Goal: Transaction & Acquisition: Purchase product/service

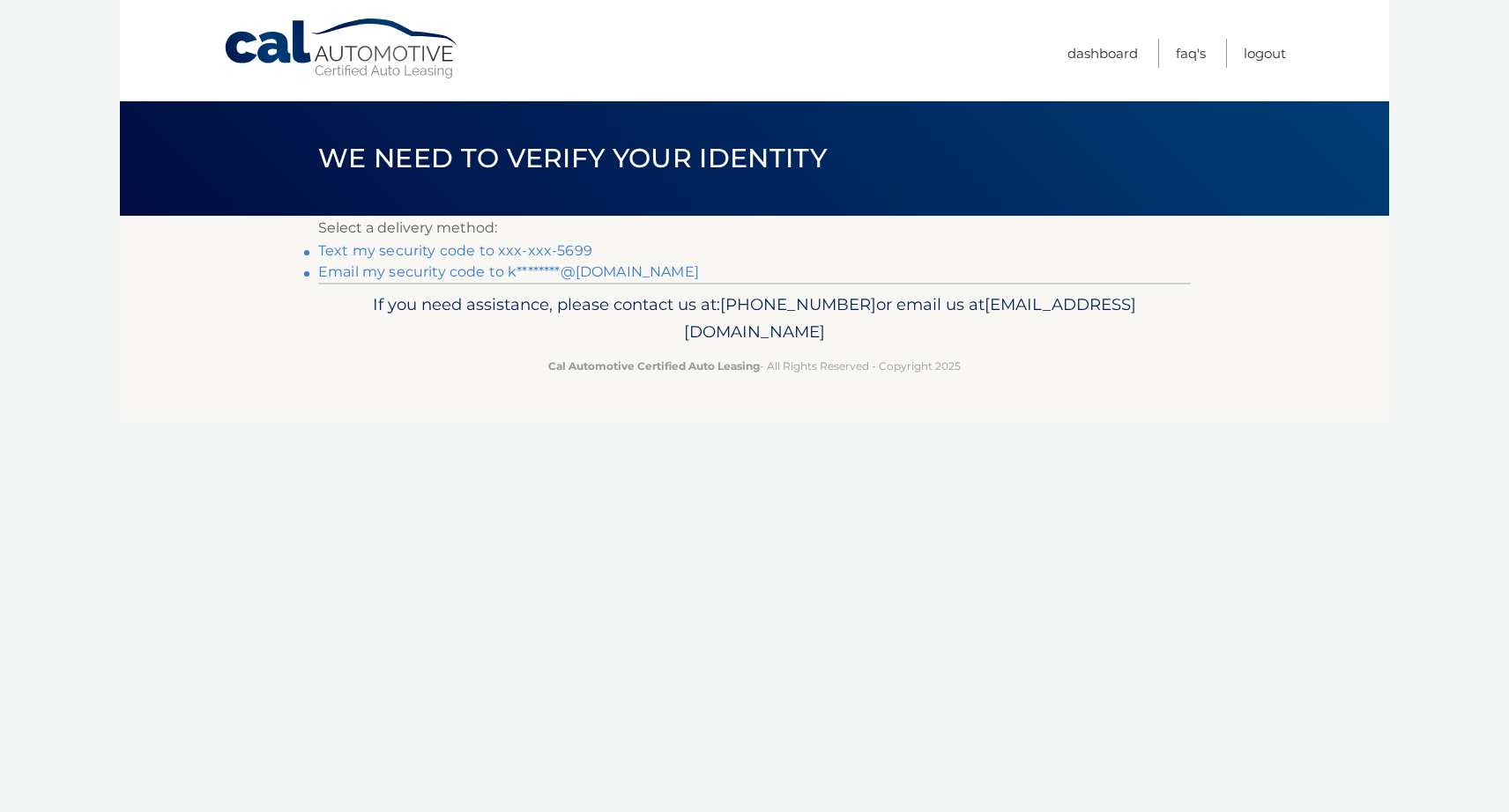
click at [563, 251] on link "Text my security code to xxx-xxx-5699" at bounding box center [455, 251] width 274 height 17
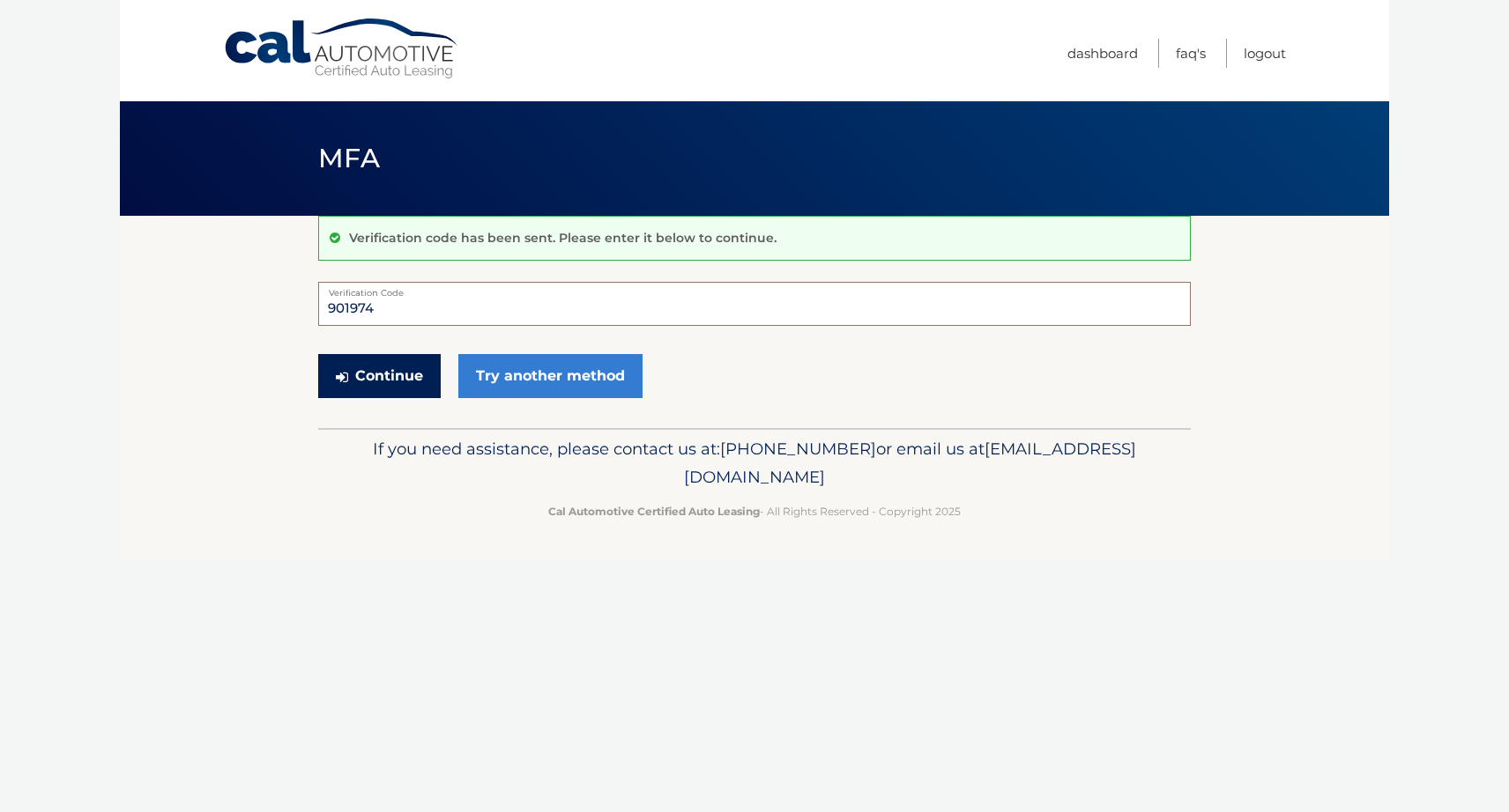
type input "901974"
click at [357, 371] on button "Continue" at bounding box center [379, 376] width 123 height 44
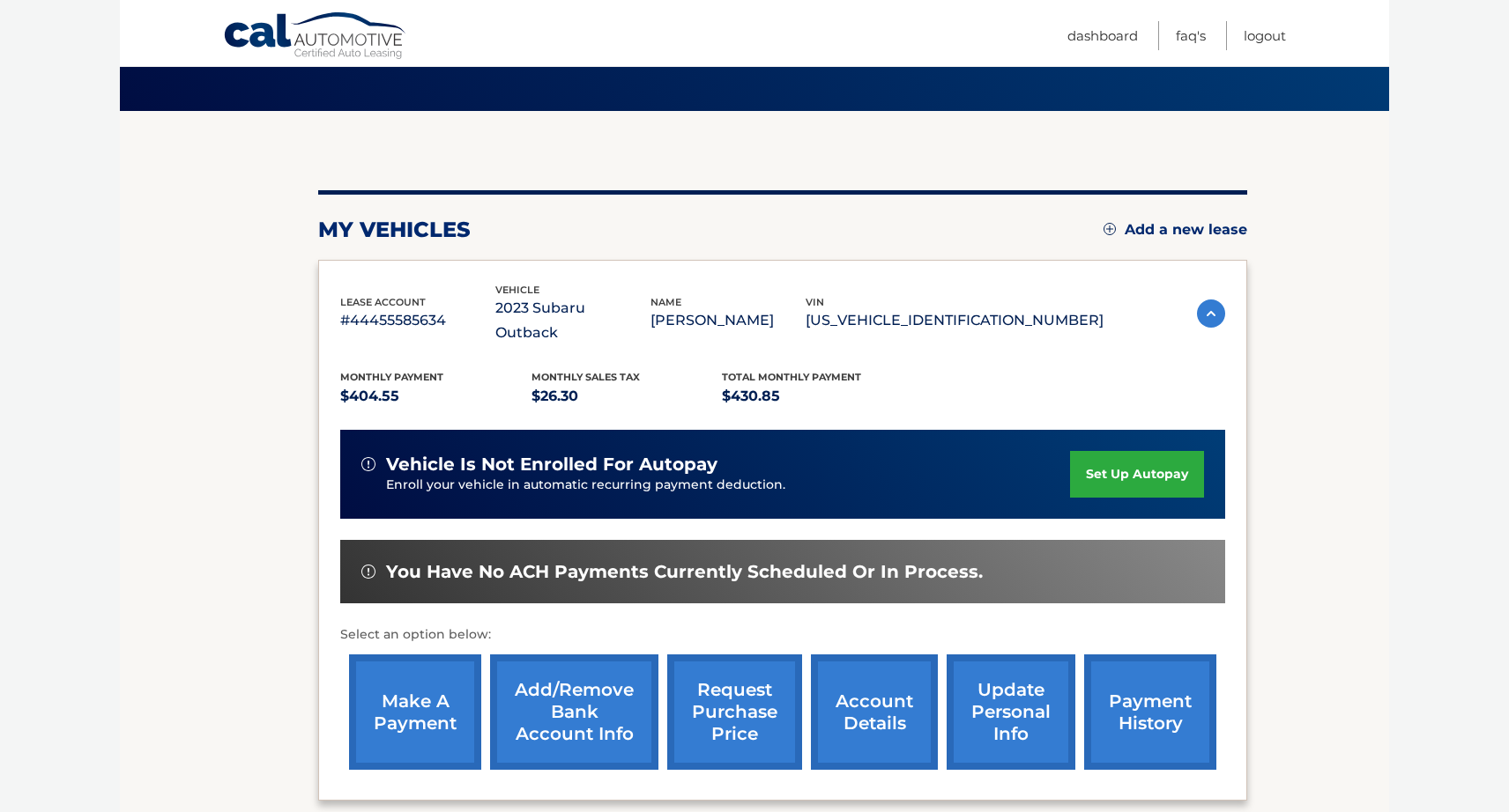
scroll to position [109, 0]
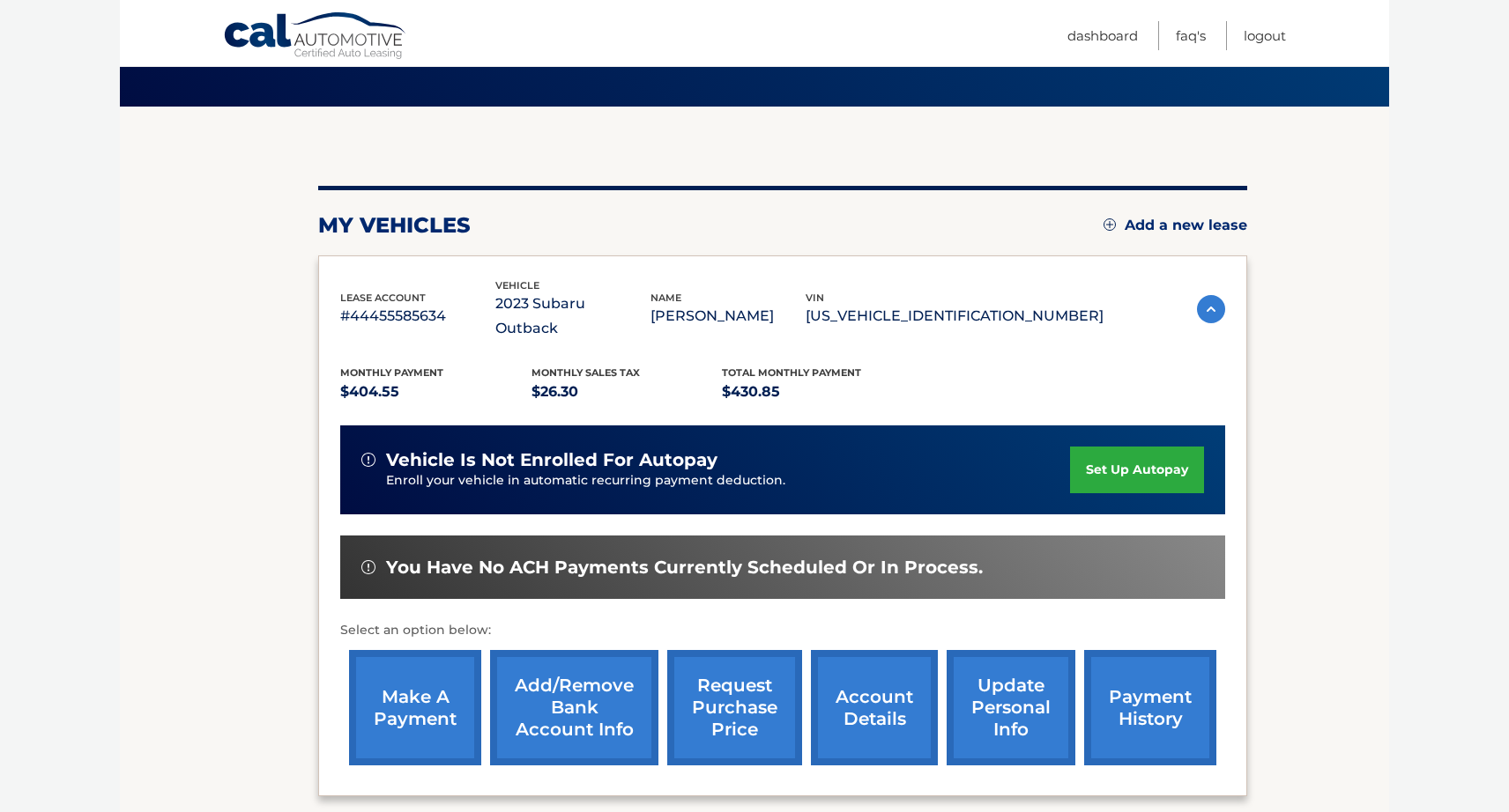
click at [420, 701] on link "make a payment" at bounding box center [414, 708] width 132 height 116
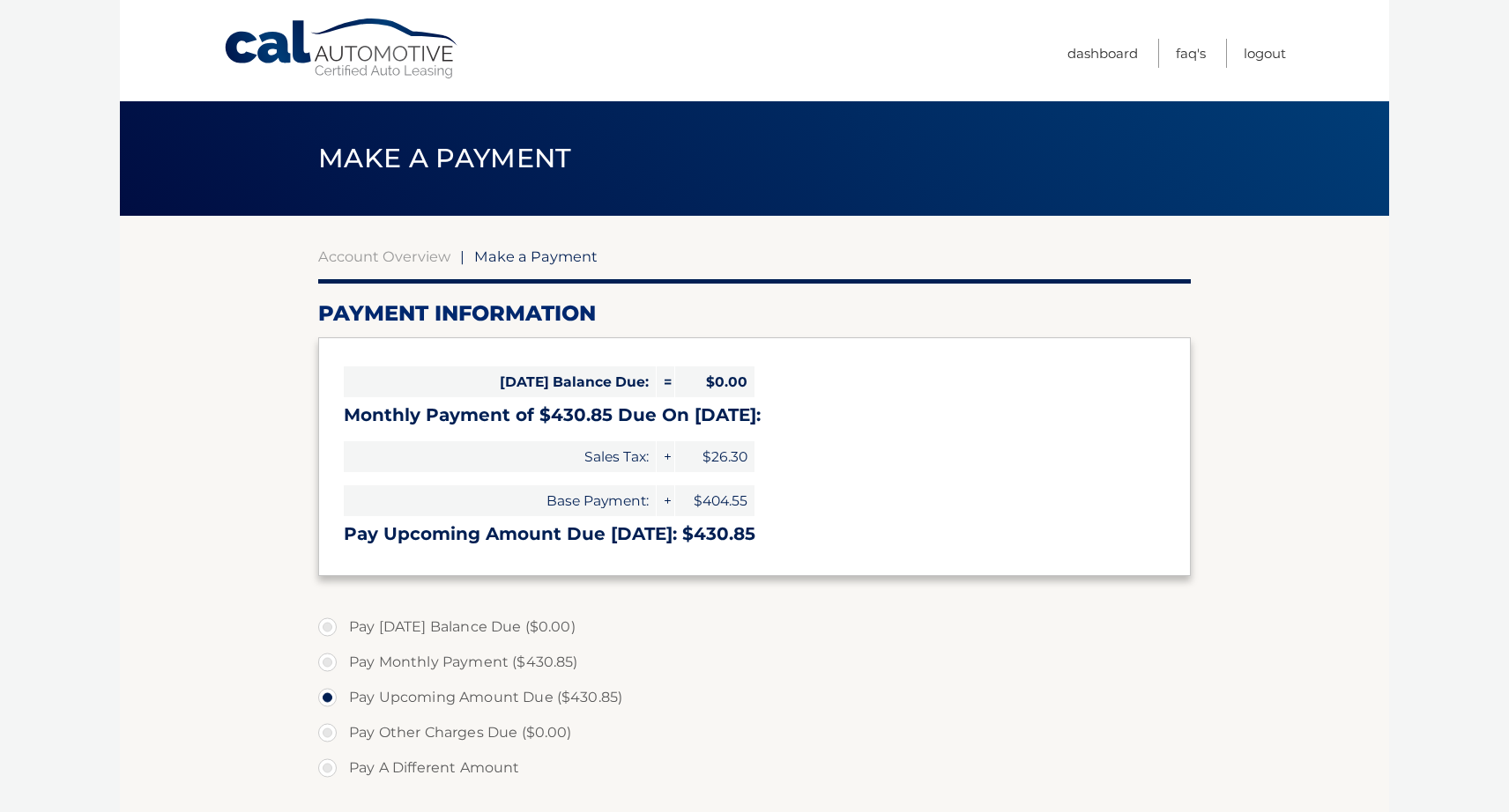
select select "NmVkNTE2Y2YtODk1Yi00OTc4LWI5Y2UtNWExYzQ4Nzc5MmE0"
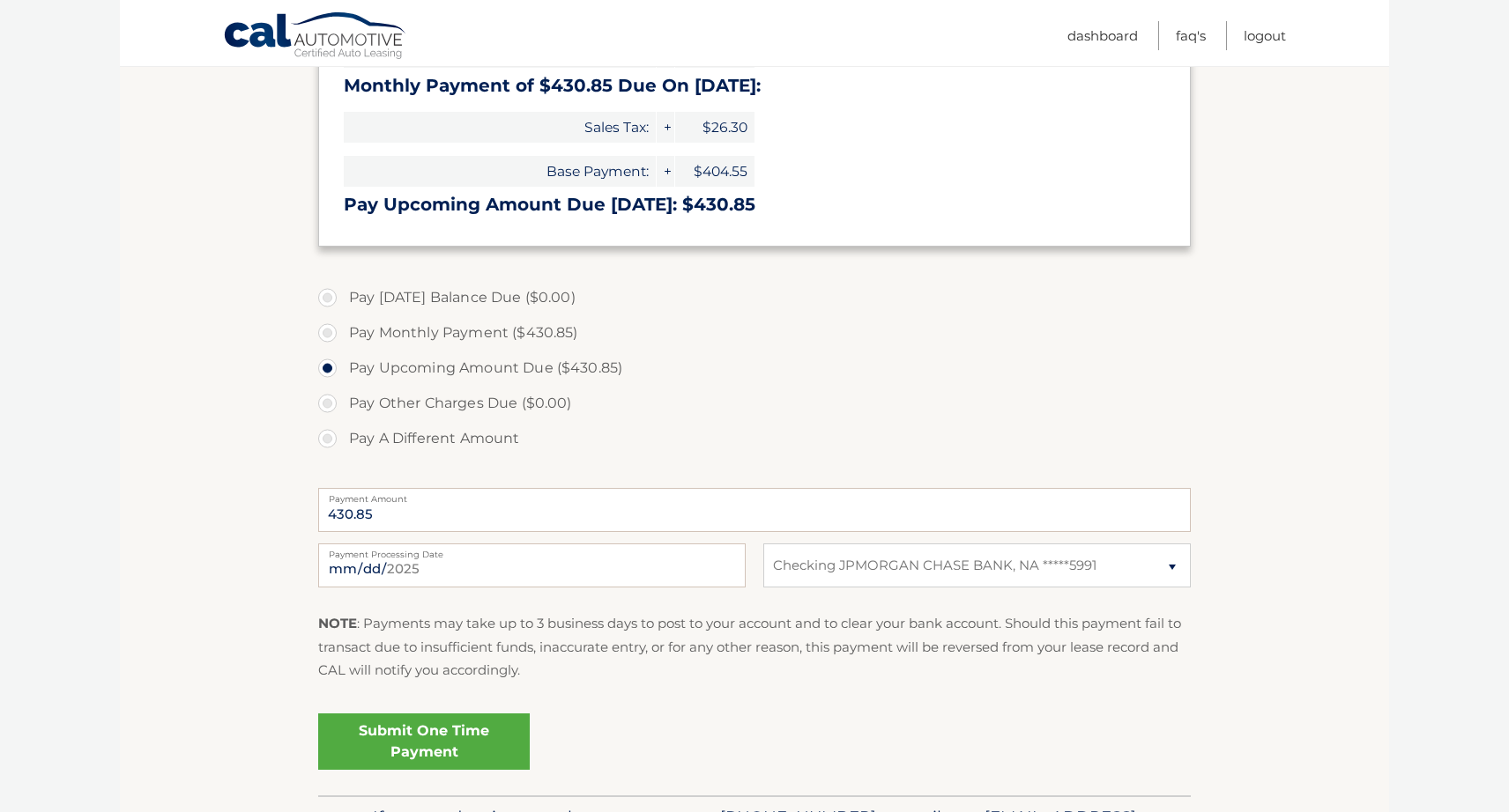
scroll to position [334, 0]
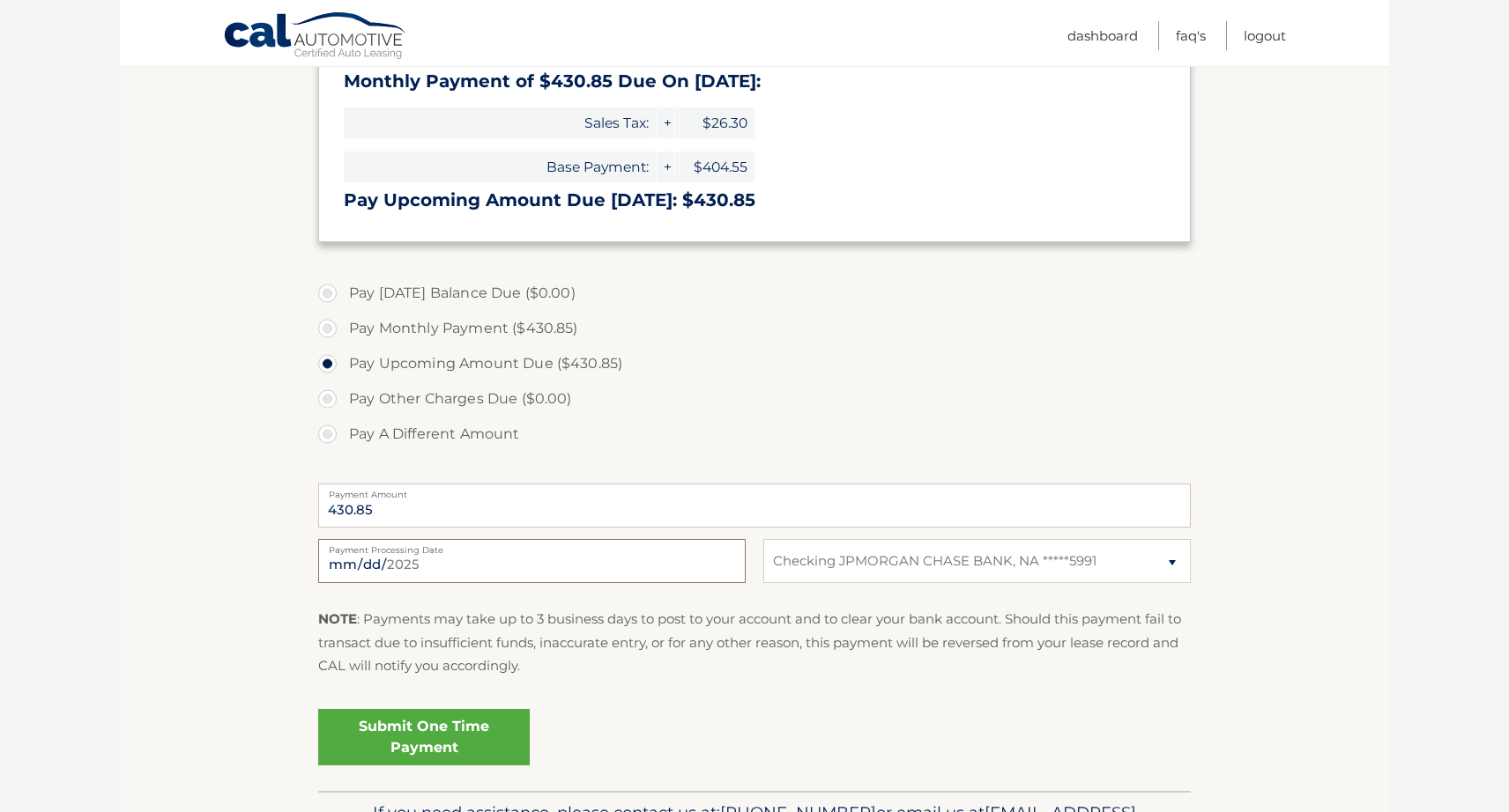
click at [444, 569] on input "[DATE]" at bounding box center [532, 561] width 428 height 44
type input "[DATE]"
click at [767, 604] on fieldset "Pay [DATE] Balance Due ($0.00) Pay Monthly Payment ($430.85) Pay Upcoming Amoun…" at bounding box center [754, 531] width 873 height 521
click at [472, 739] on link "Submit One Time Payment" at bounding box center [424, 737] width 212 height 56
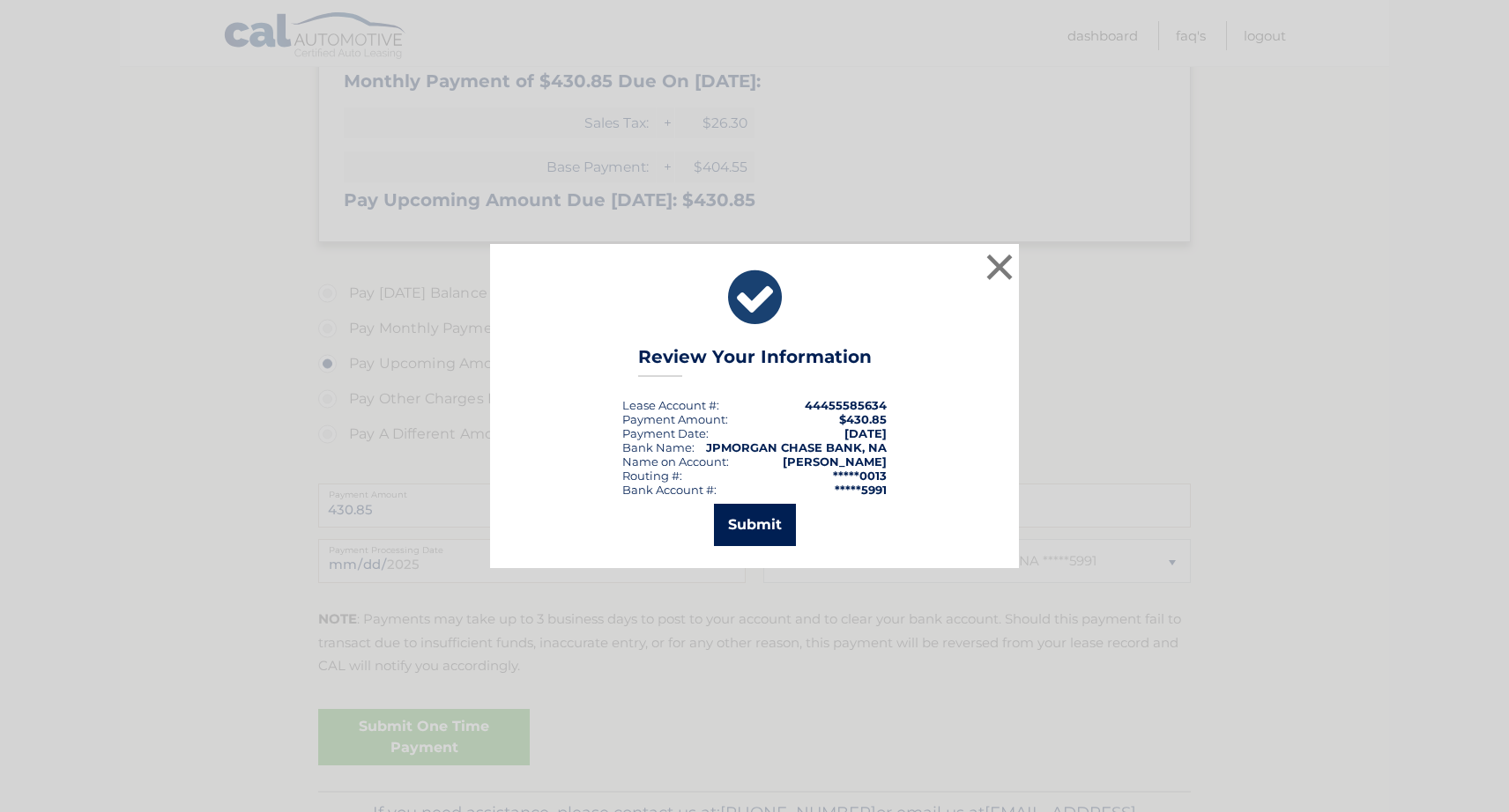
click at [763, 527] on button "Submit" at bounding box center [755, 525] width 82 height 43
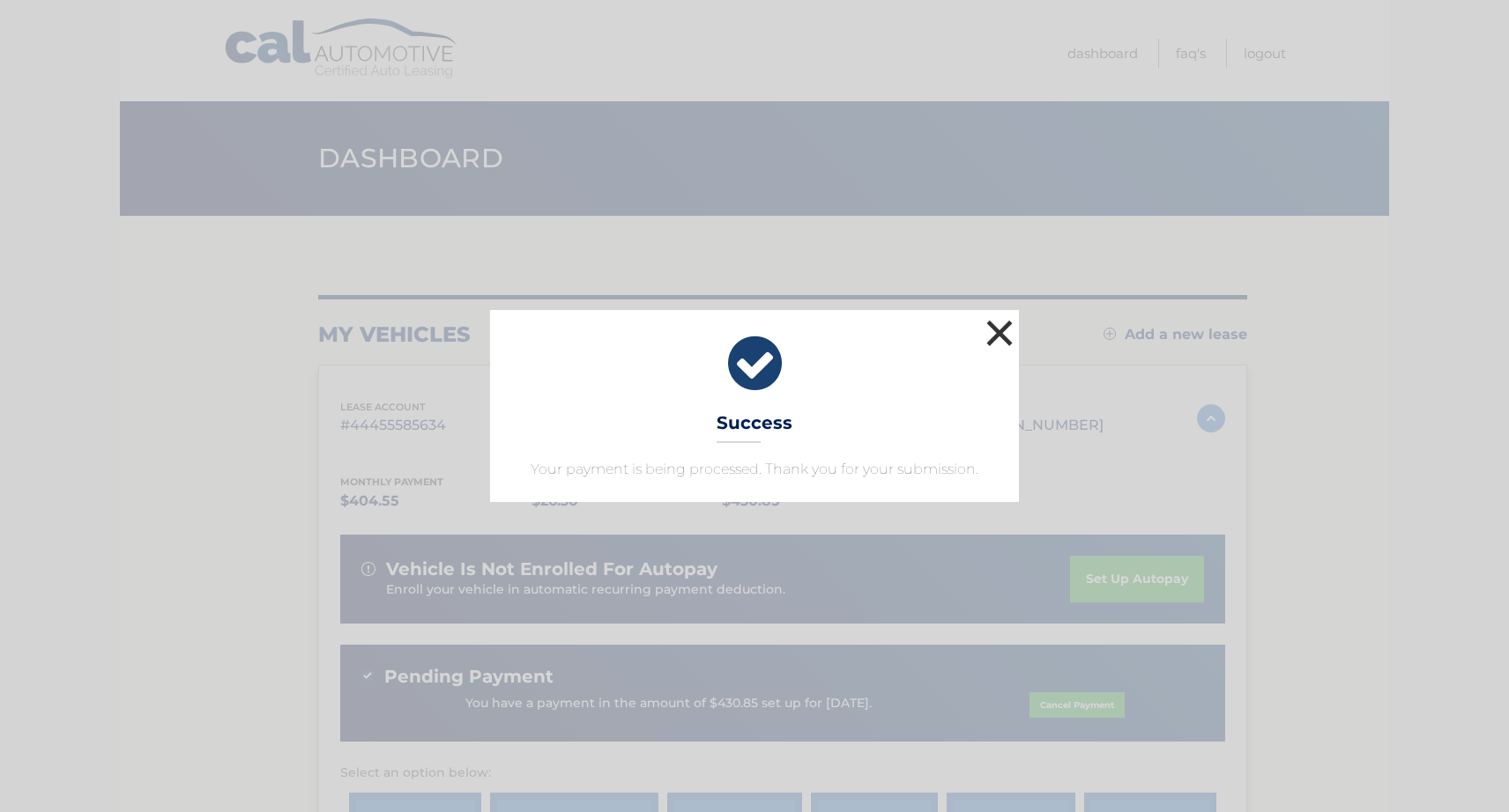
click at [999, 332] on button "×" at bounding box center [1000, 334] width 36 height 36
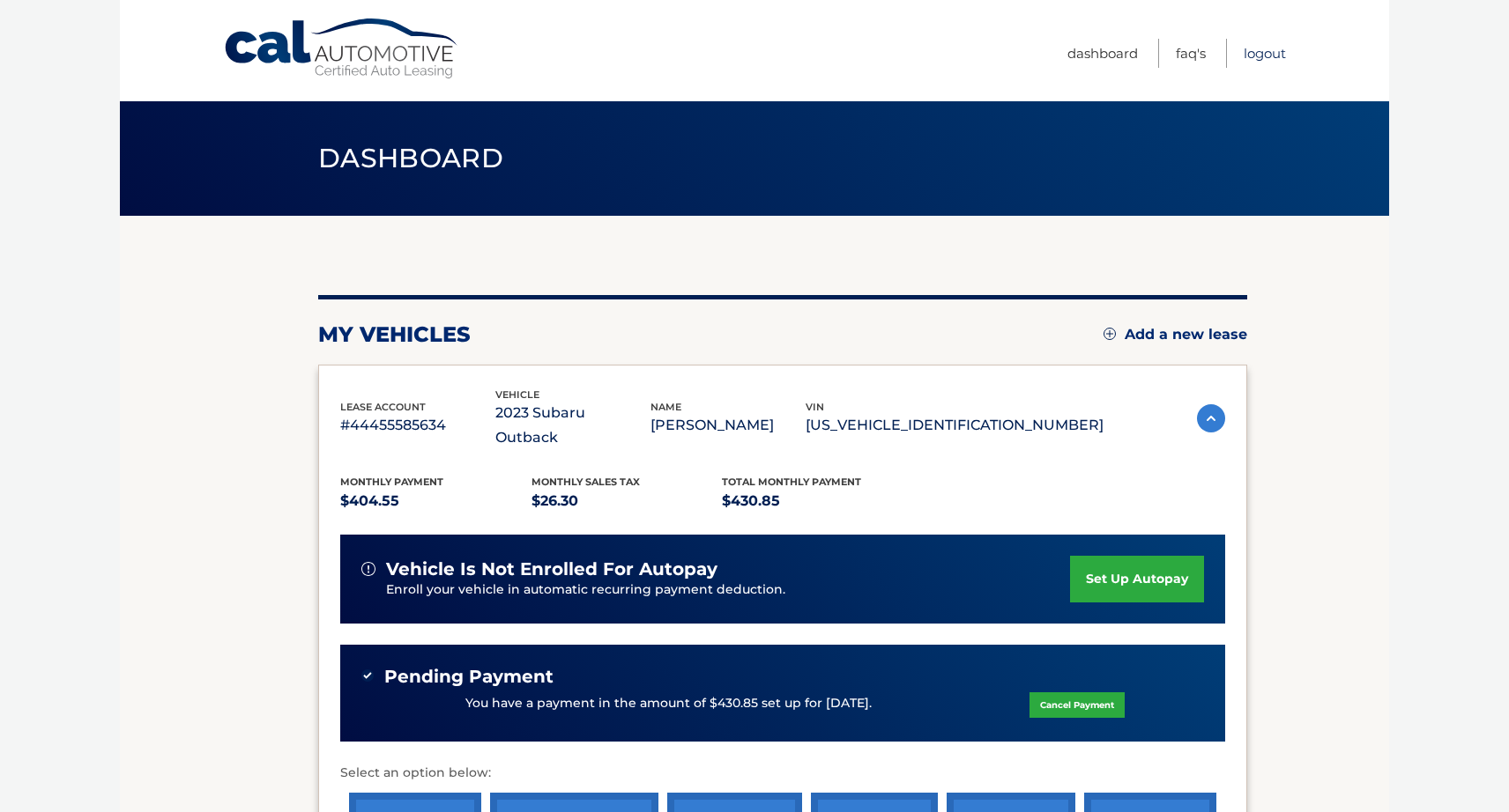
click at [1258, 54] on link "Logout" at bounding box center [1265, 52] width 43 height 29
